Goal: Communication & Community: Connect with others

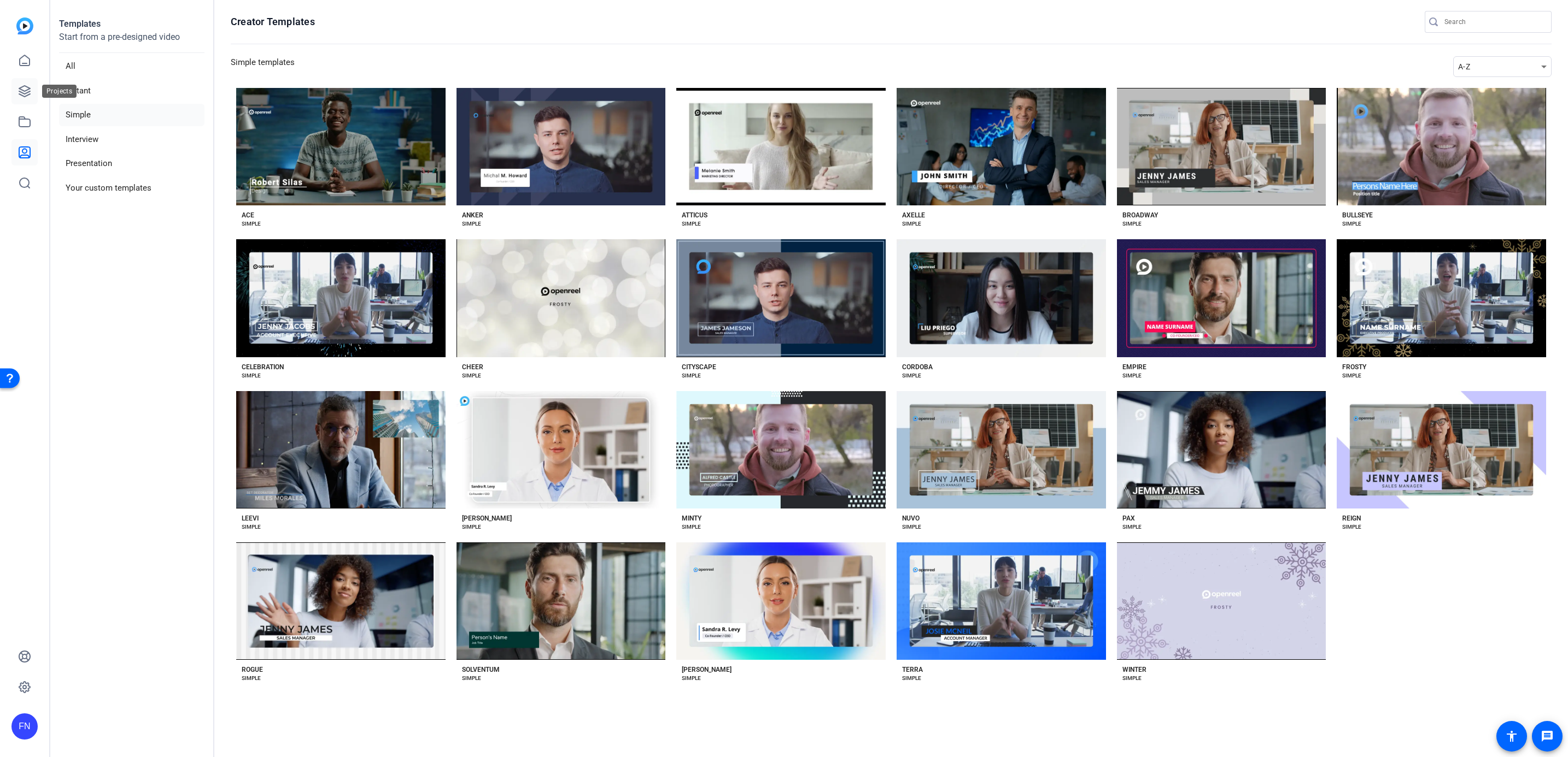
click at [29, 92] on icon at bounding box center [24, 91] width 11 height 11
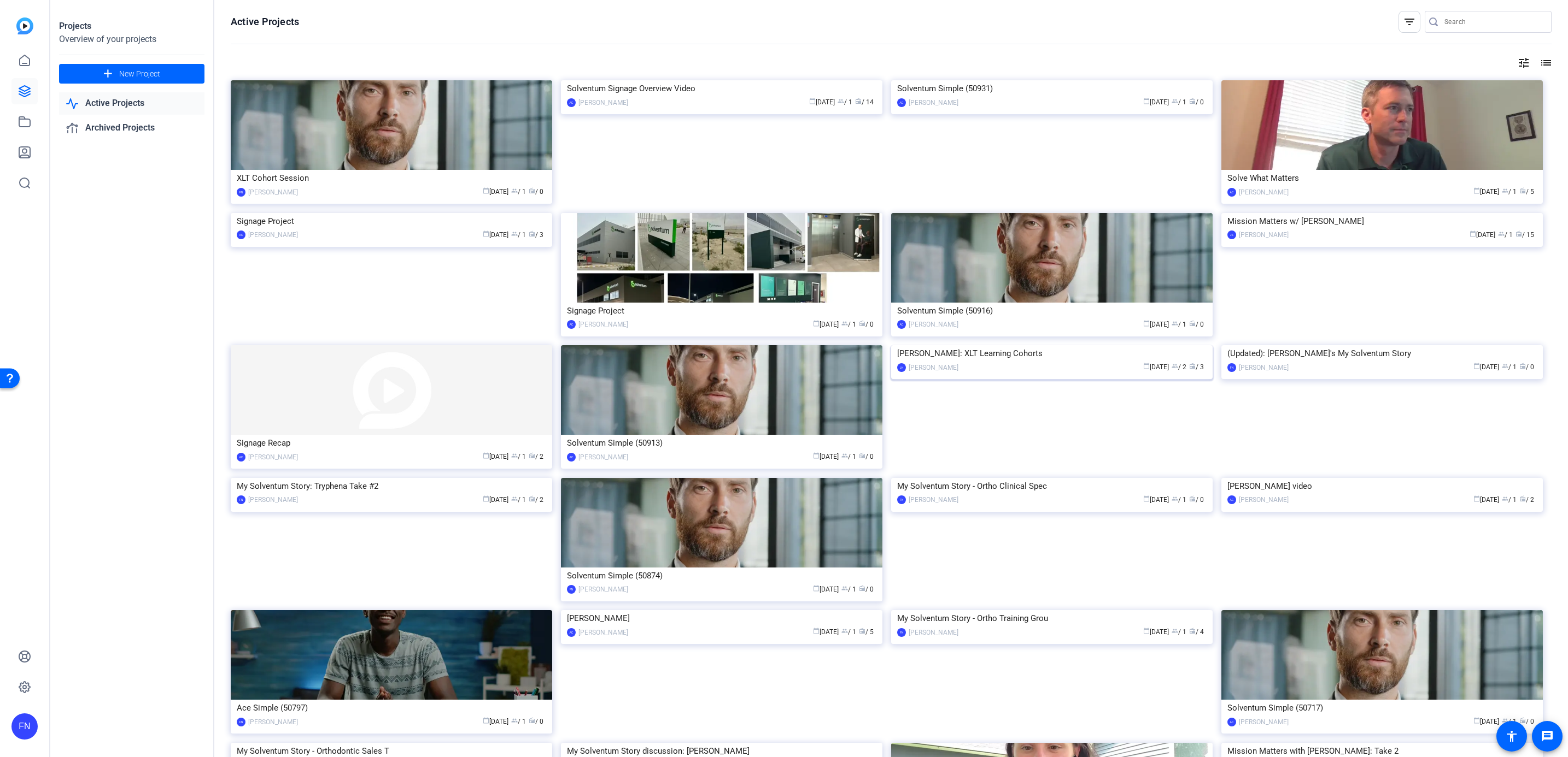
click at [955, 362] on div "[PERSON_NAME]: XLT Learning Cohorts" at bounding box center [1051, 354] width 309 height 16
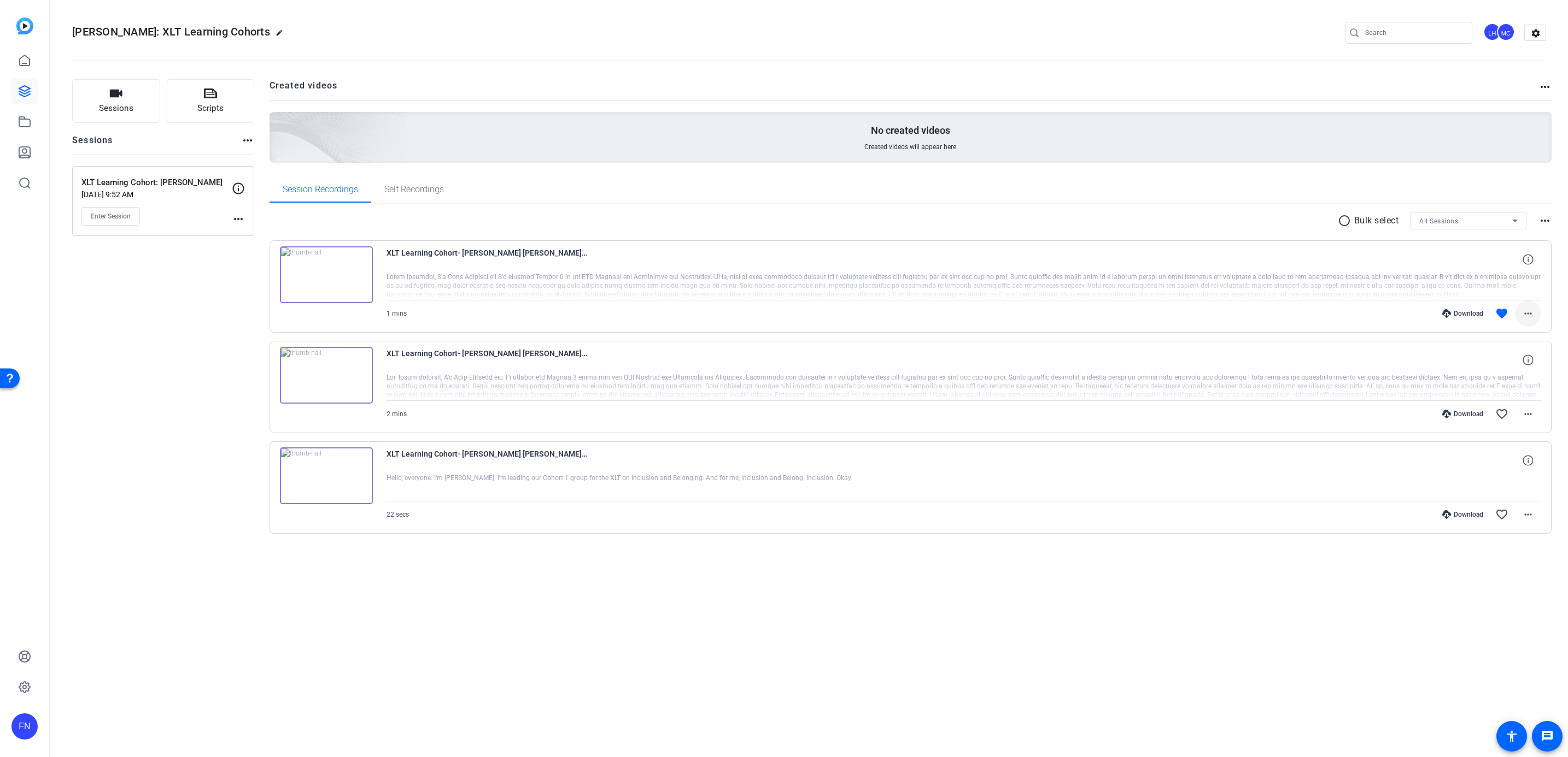
click at [1534, 318] on span at bounding box center [1528, 314] width 26 height 26
click at [1530, 265] on div at bounding box center [784, 378] width 1568 height 757
click at [1527, 261] on icon at bounding box center [1528, 259] width 10 height 10
click at [1527, 261] on mat-icon "close" at bounding box center [1528, 260] width 13 height 14
click at [1527, 261] on icon at bounding box center [1528, 259] width 10 height 10
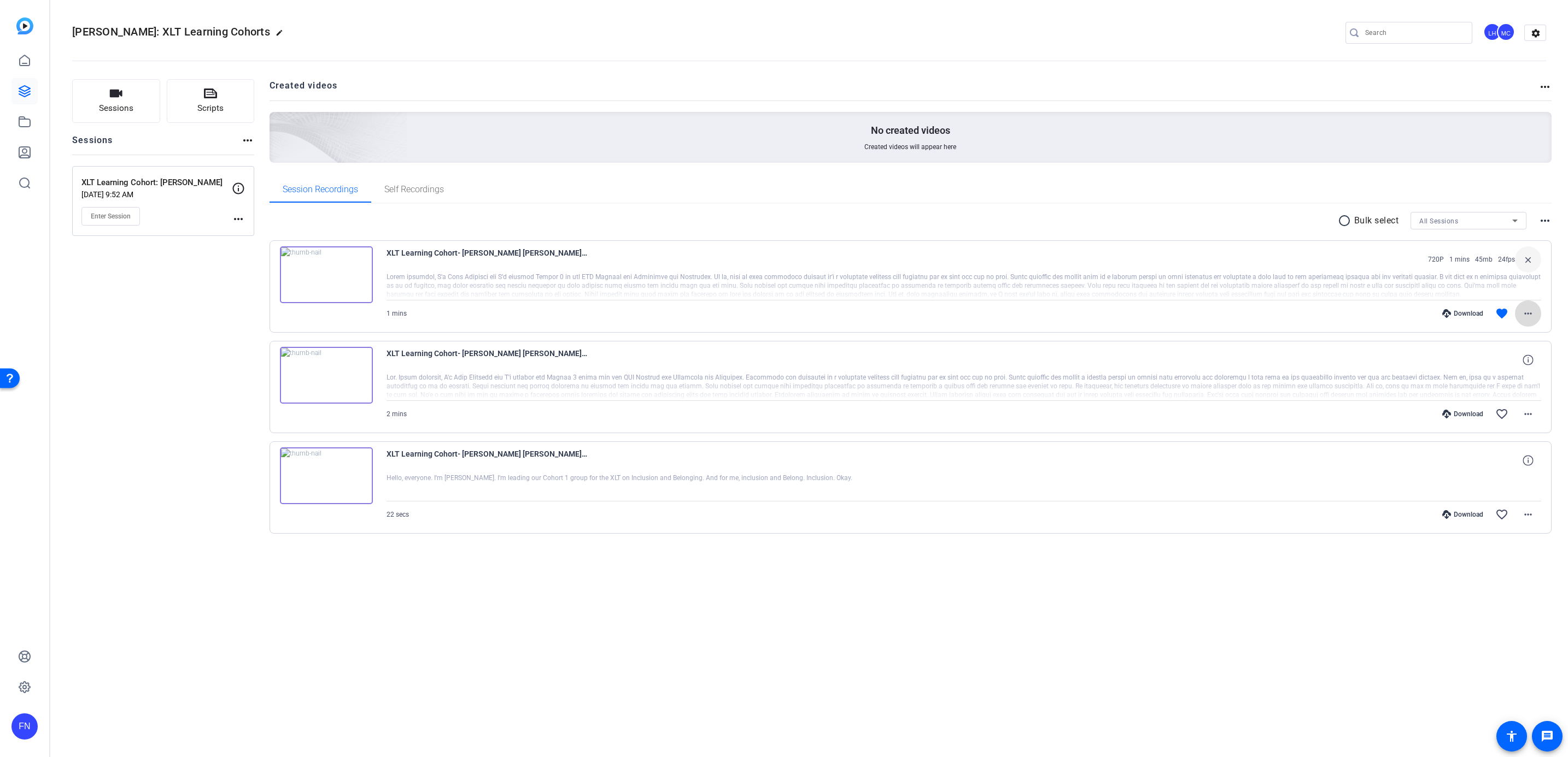
click at [1524, 311] on mat-icon "more_horiz" at bounding box center [1528, 314] width 13 height 13
click at [1263, 280] on div at bounding box center [784, 378] width 1568 height 757
click at [326, 281] on img at bounding box center [326, 275] width 93 height 57
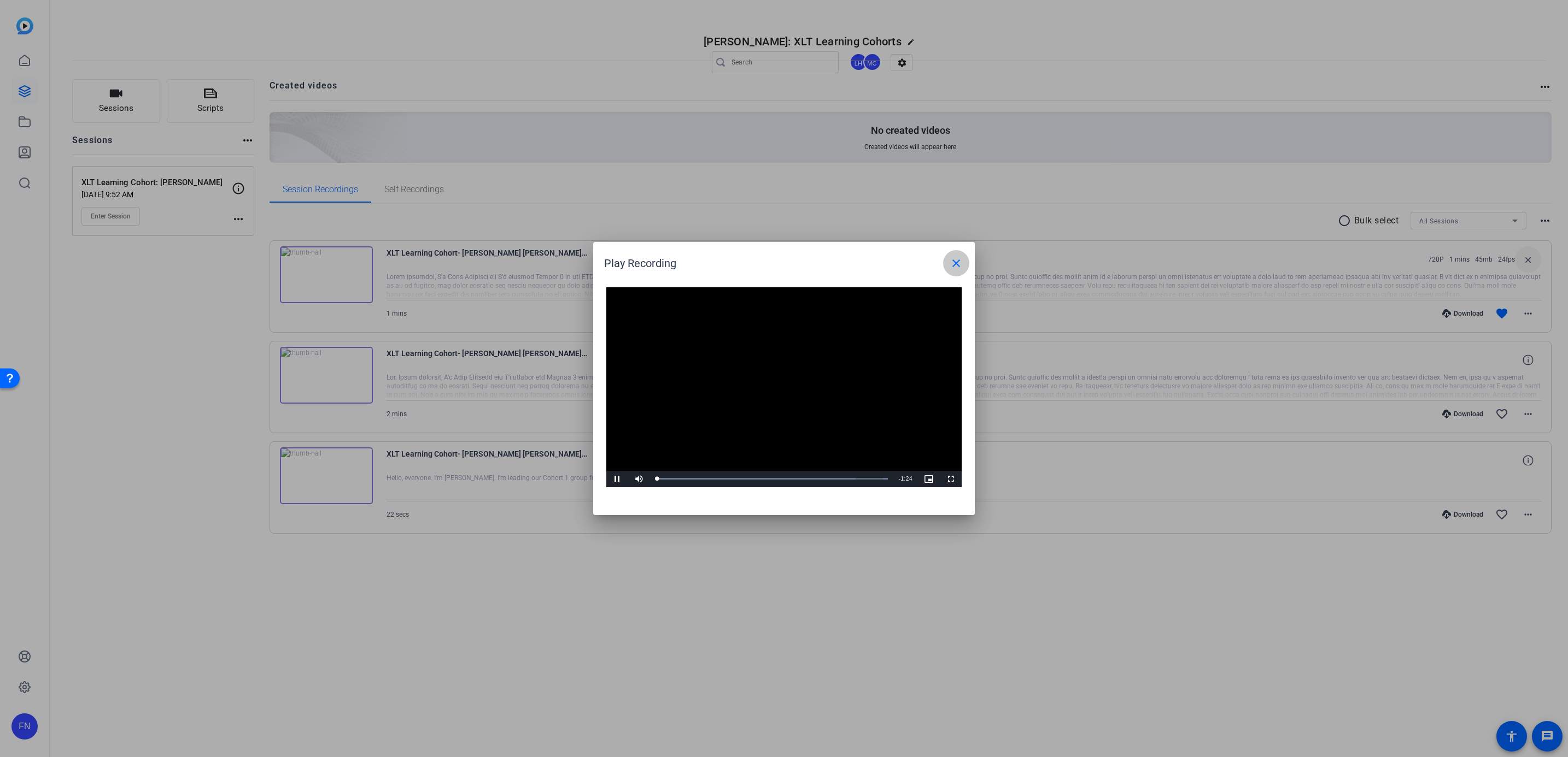
click at [956, 260] on mat-icon "close" at bounding box center [956, 263] width 13 height 13
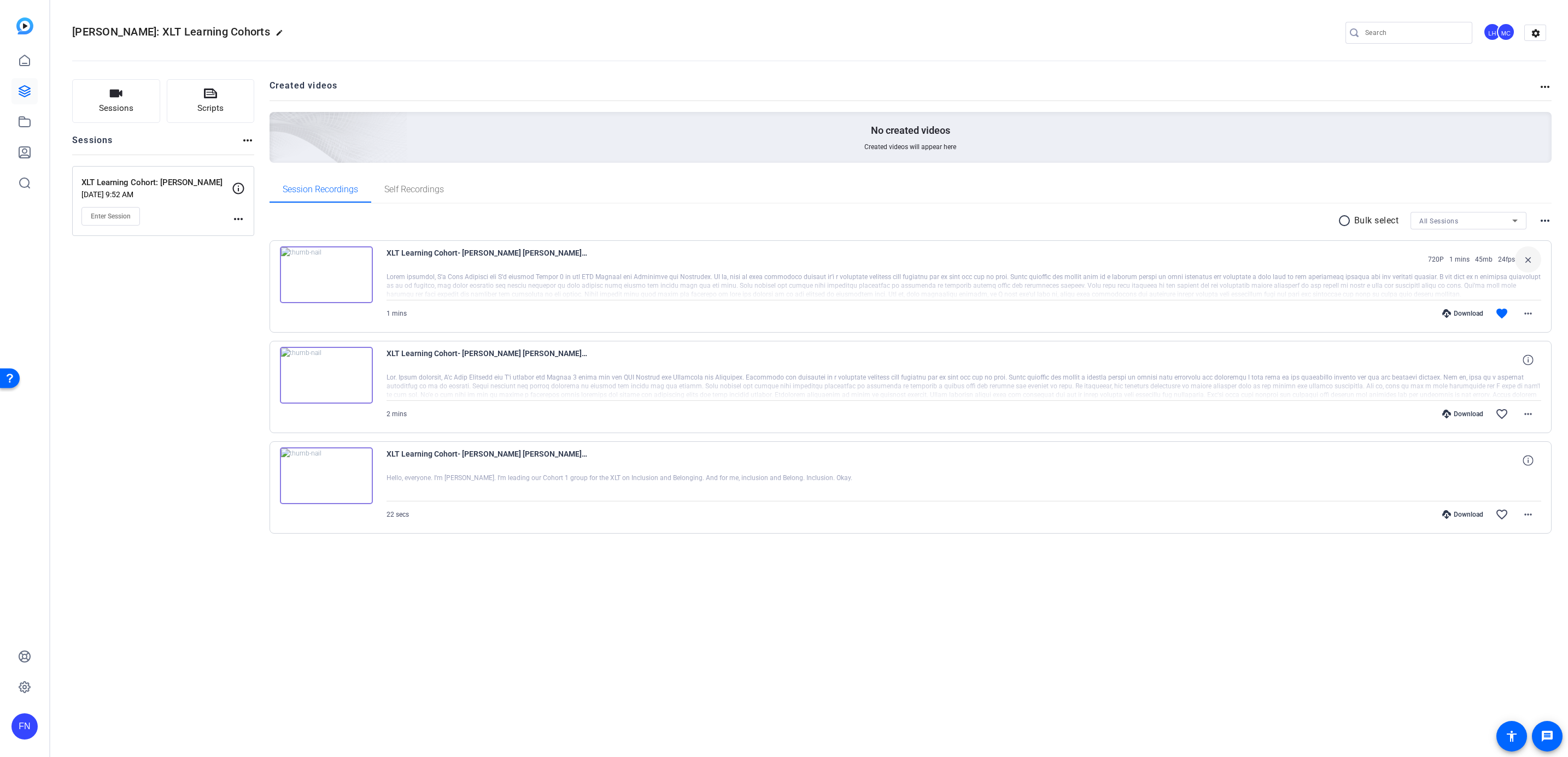
click at [1507, 36] on div "MC" at bounding box center [1505, 31] width 18 height 18
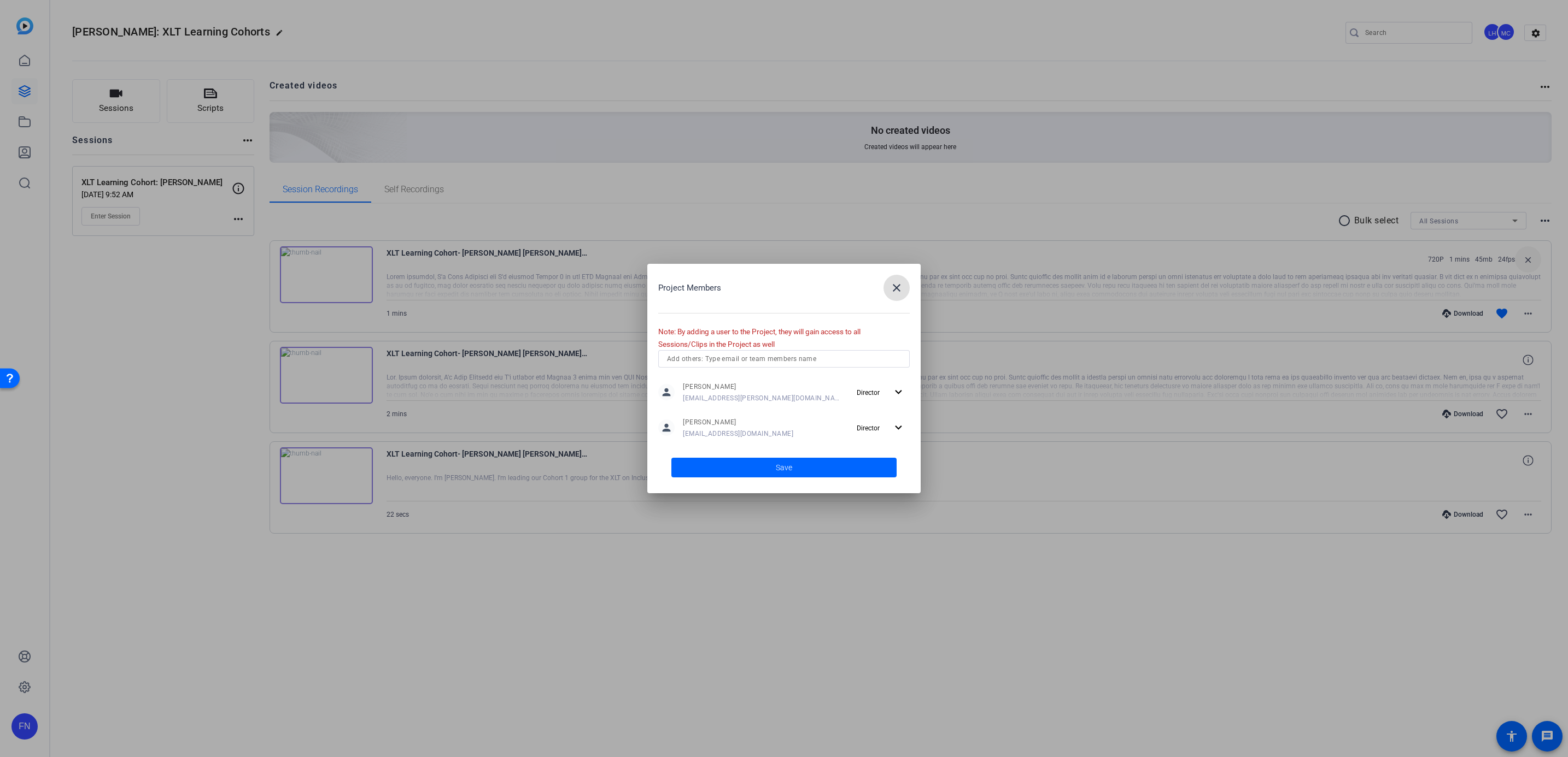
click at [762, 361] on input "text" at bounding box center [784, 359] width 234 height 13
click at [761, 398] on mat-option "FN [PERSON_NAME]" at bounding box center [784, 398] width 252 height 18
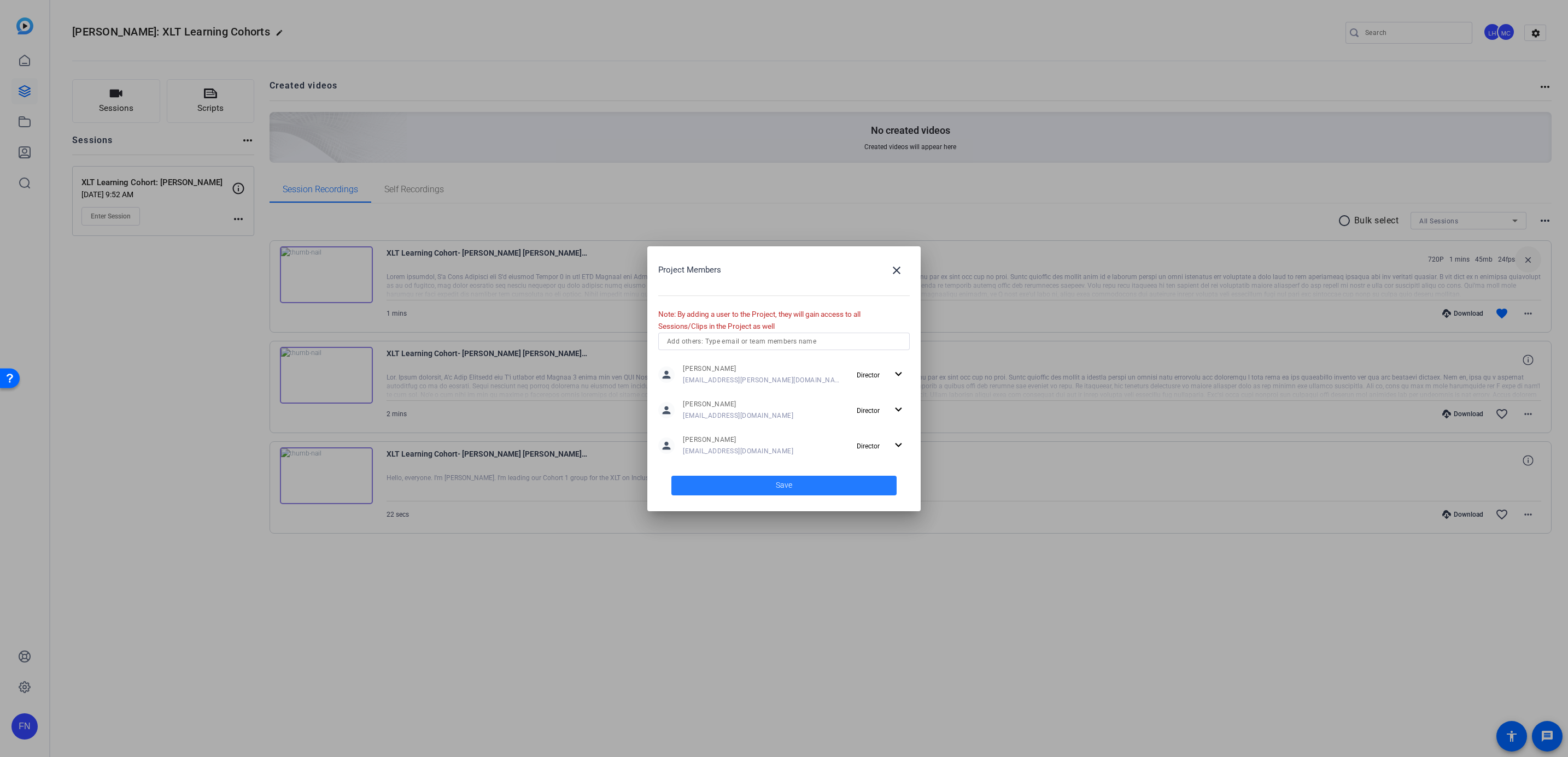
click at [774, 489] on span at bounding box center [784, 486] width 225 height 26
